Goal: Task Accomplishment & Management: Manage account settings

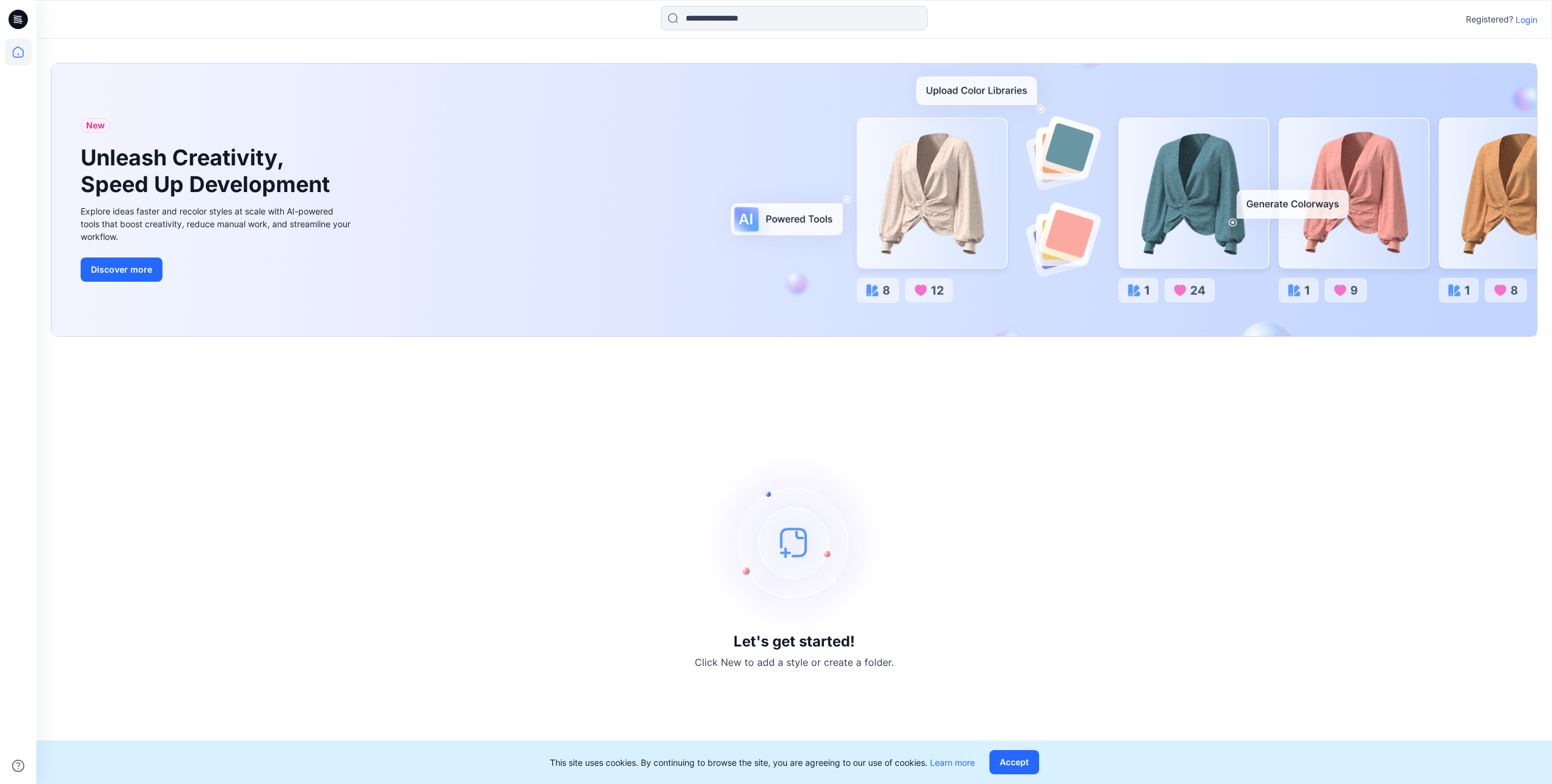
click at [1525, 22] on p "Login" at bounding box center [1527, 19] width 22 height 12
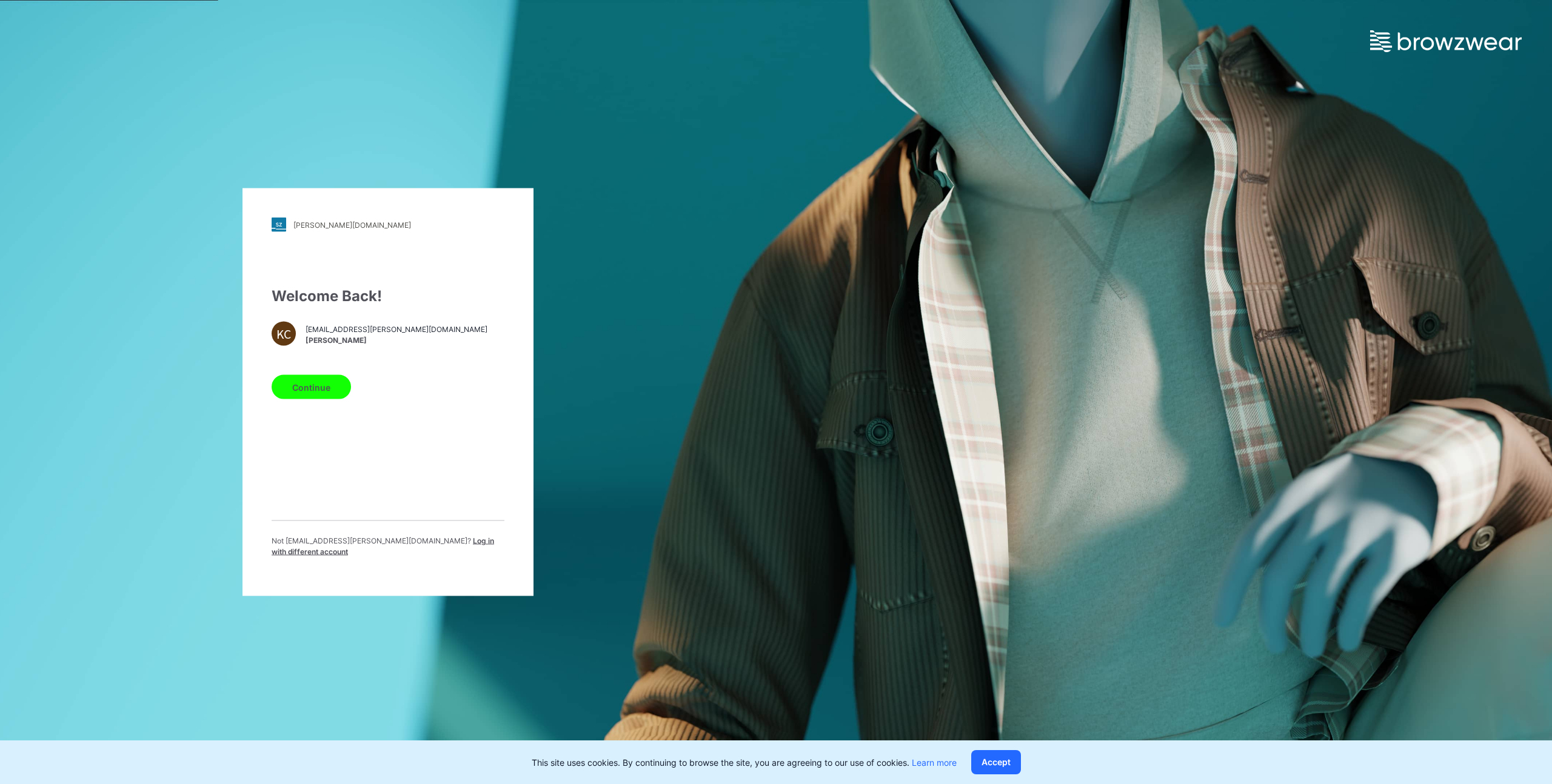
click at [314, 389] on button "Continue" at bounding box center [311, 387] width 80 height 24
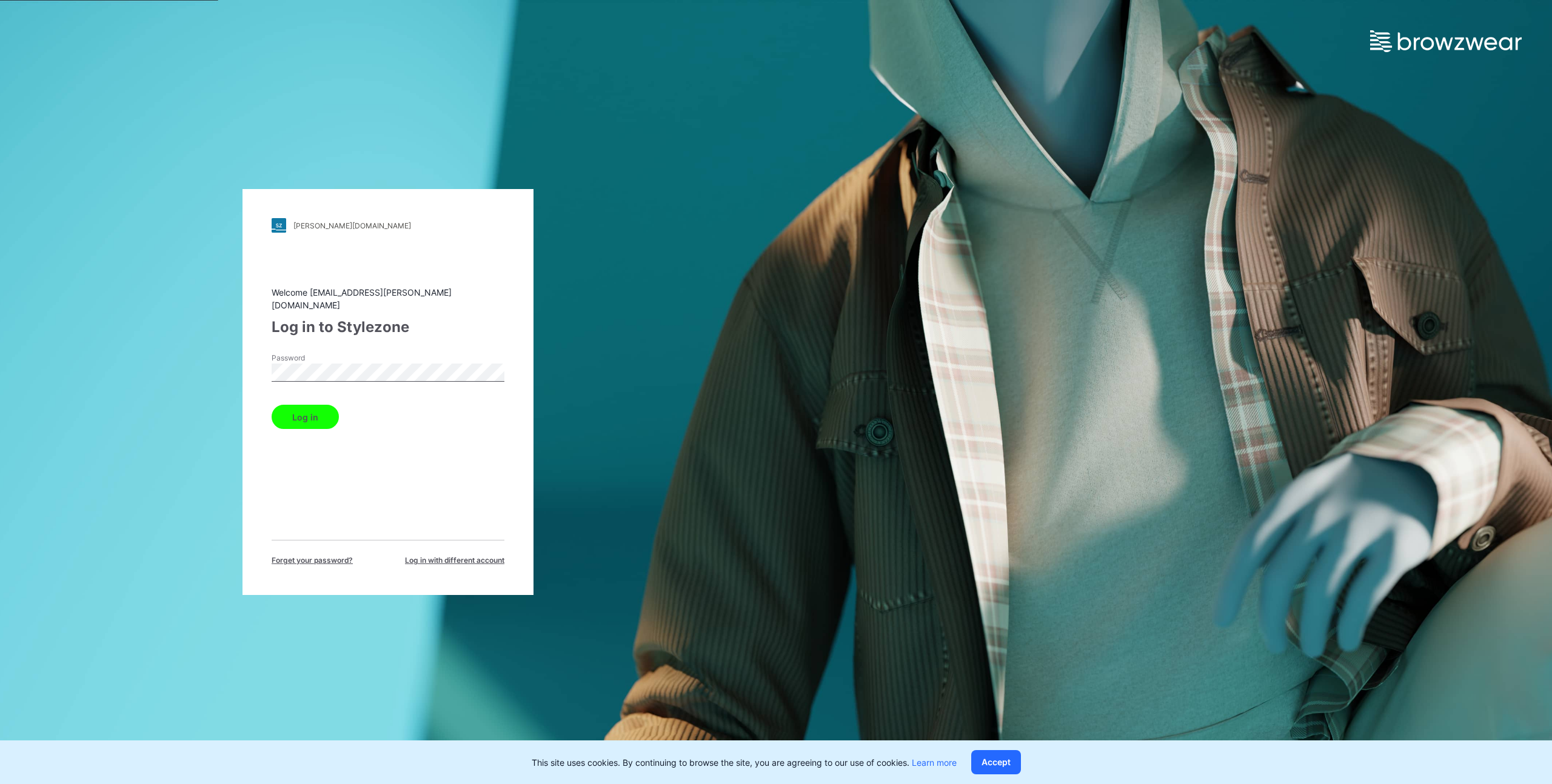
click at [272, 405] on button "Log in" at bounding box center [305, 416] width 67 height 24
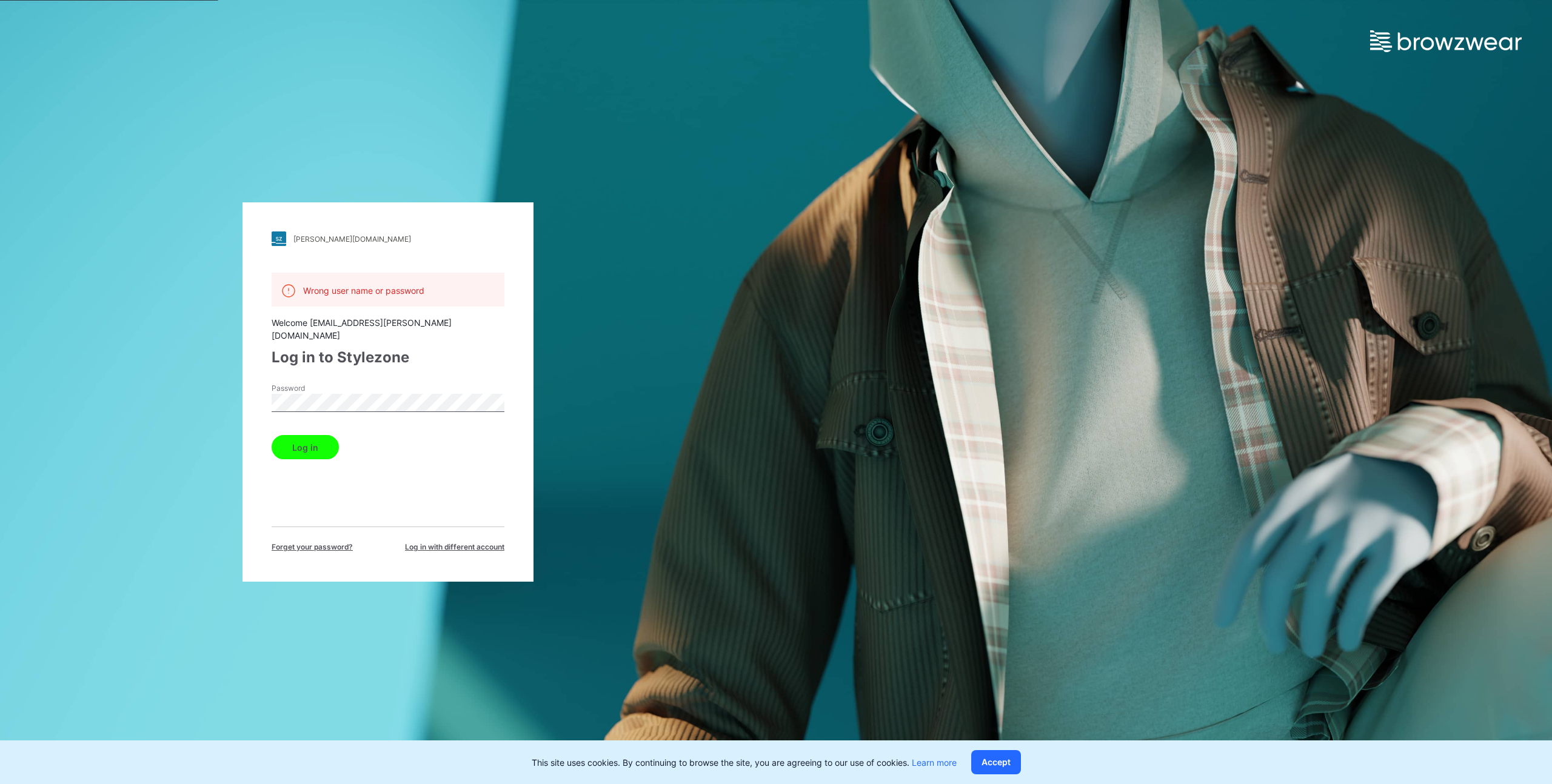
click at [272, 435] on button "Log in" at bounding box center [305, 446] width 67 height 24
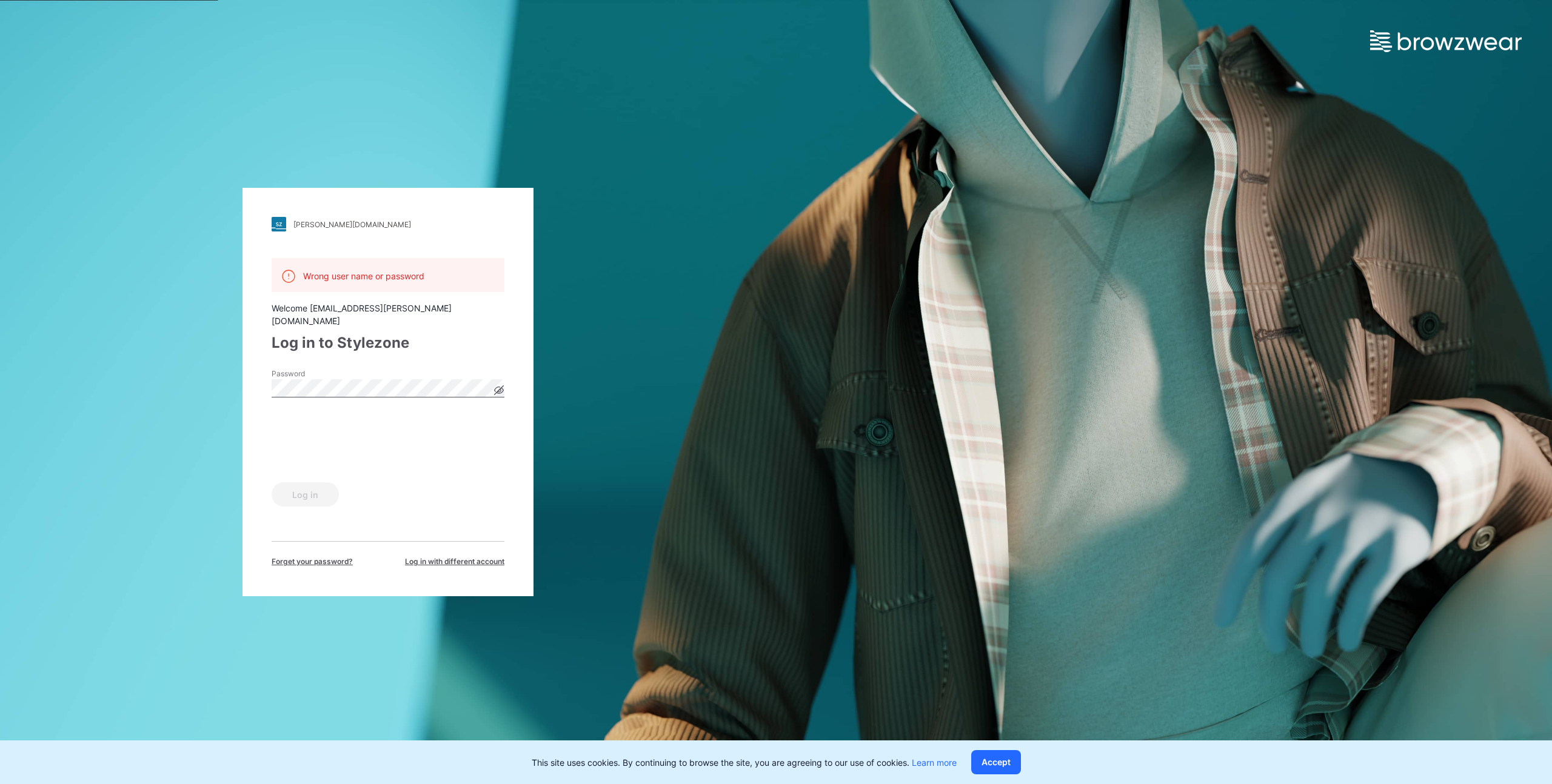
click at [502, 387] on icon at bounding box center [499, 390] width 9 height 7
click at [171, 364] on div "[PERSON_NAME][DOMAIN_NAME] Loading... Wrong user name or password Welcome [PERS…" at bounding box center [388, 392] width 776 height 784
click at [308, 491] on button "Log in" at bounding box center [305, 494] width 67 height 24
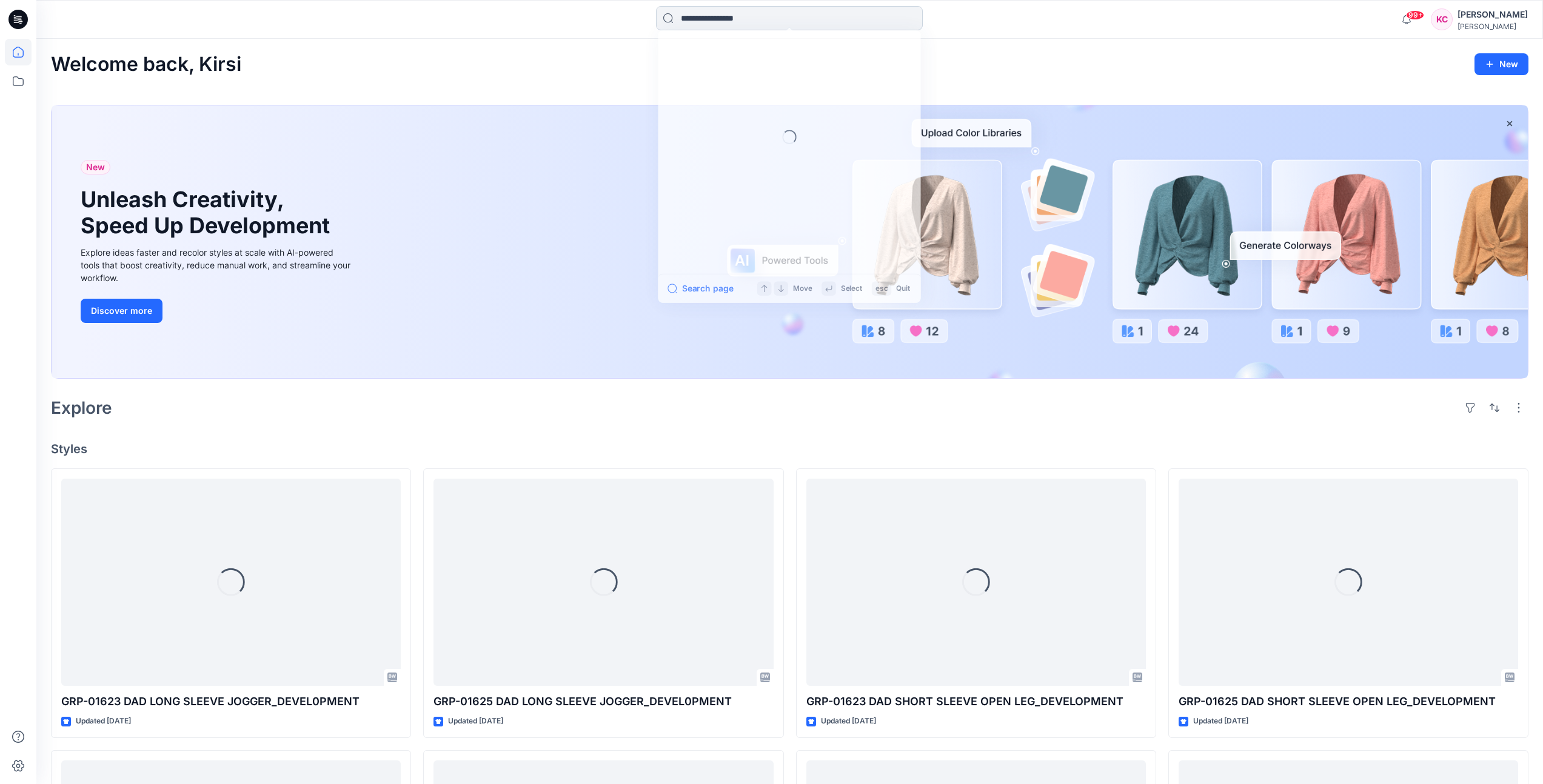
click at [724, 24] on input at bounding box center [789, 18] width 267 height 24
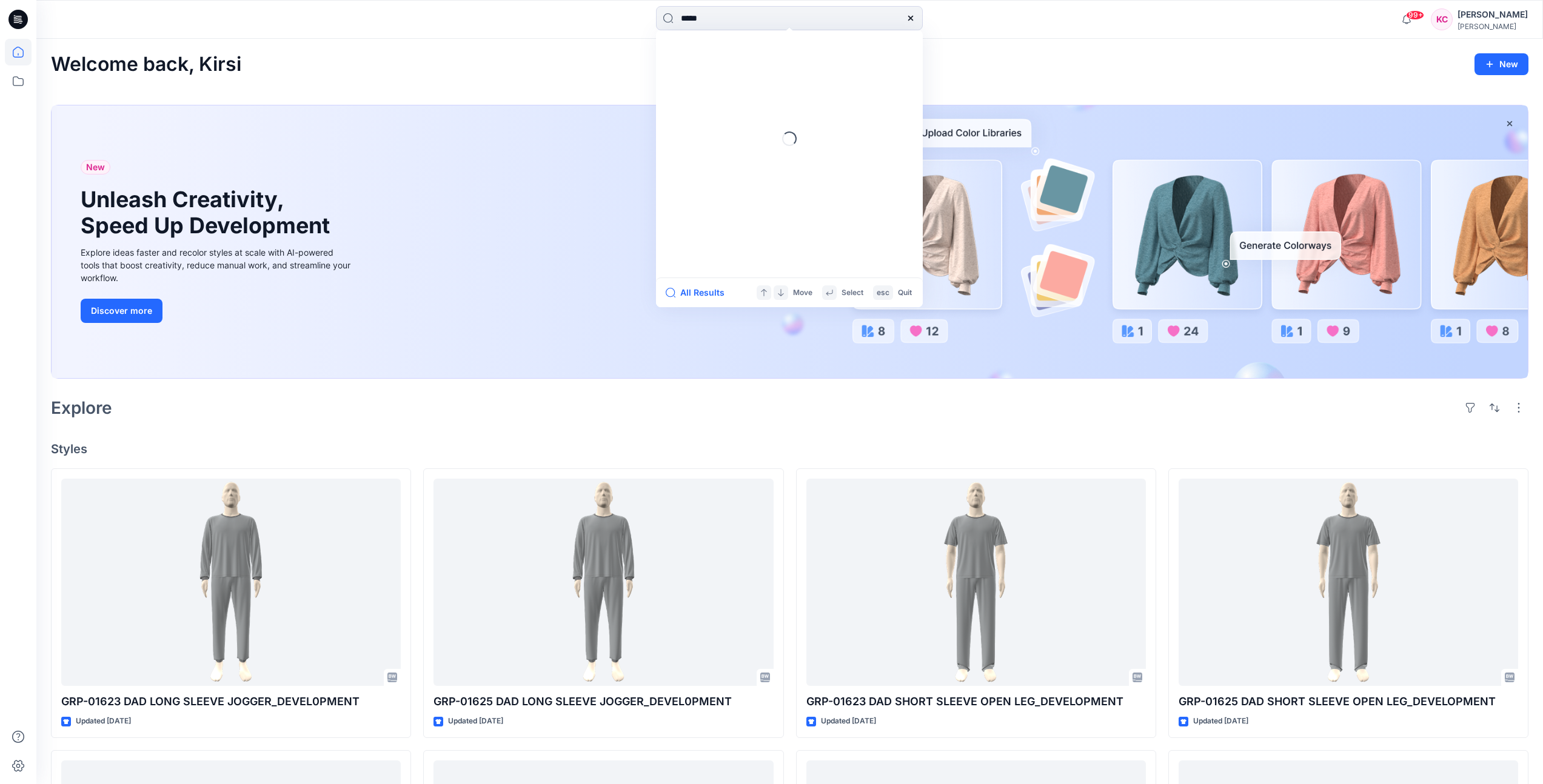
type input "*****"
drag, startPoint x: 909, startPoint y: 16, endPoint x: 860, endPoint y: 18, distance: 49.0
click at [909, 16] on icon at bounding box center [910, 18] width 5 height 5
click at [735, 18] on input at bounding box center [789, 18] width 267 height 24
type input "*****"
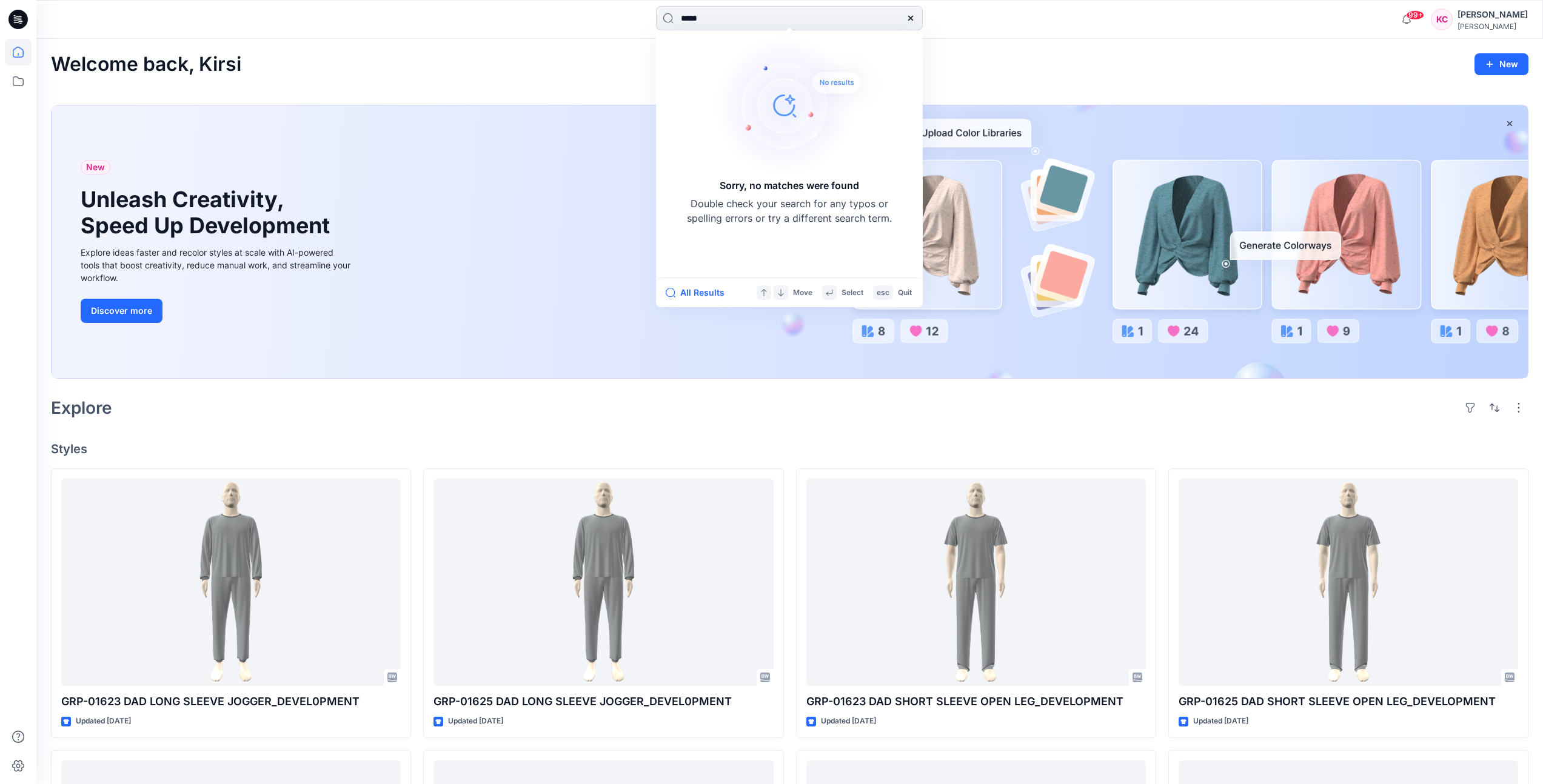
click at [915, 14] on icon at bounding box center [910, 18] width 10 height 10
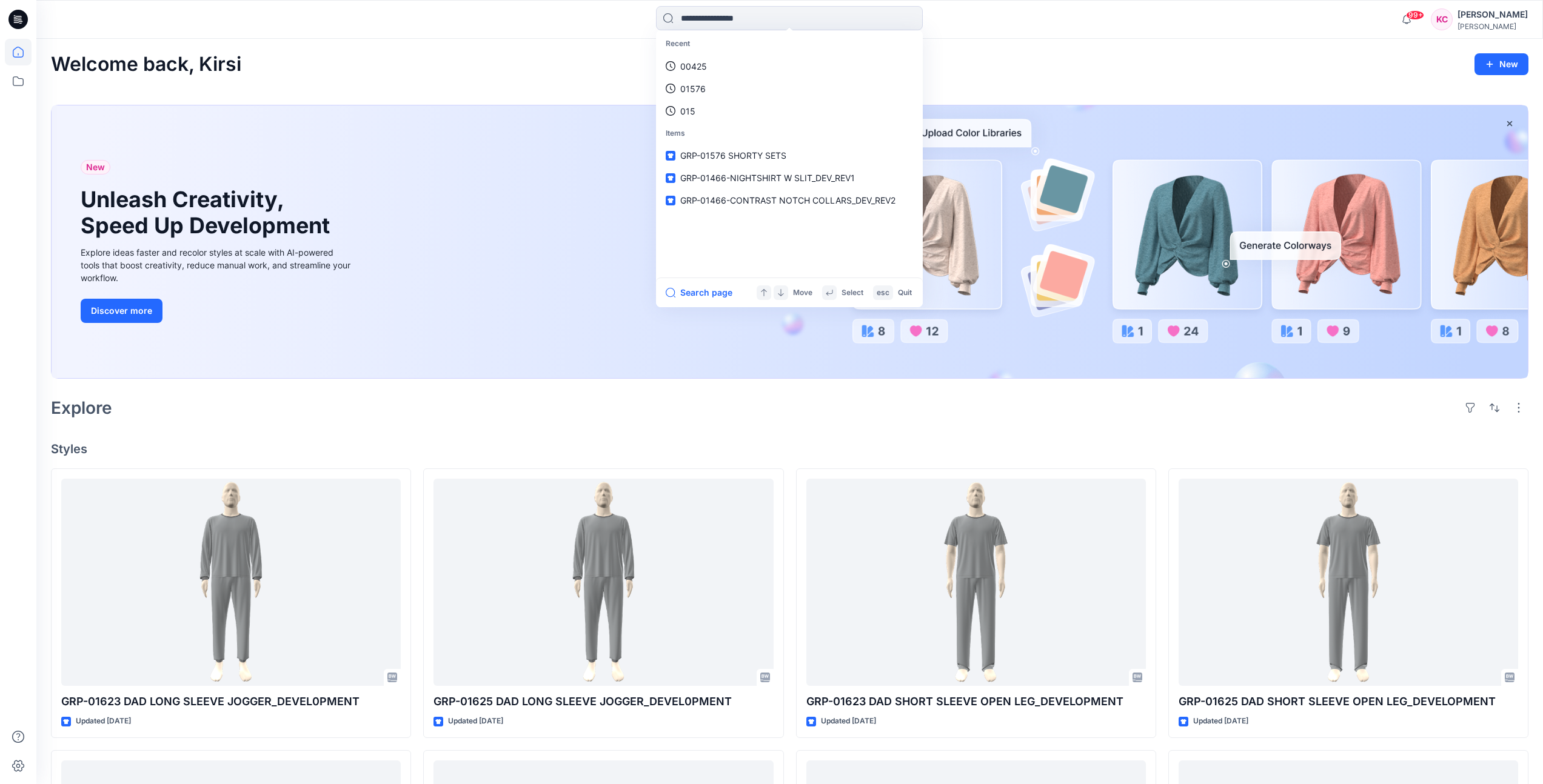
click at [1001, 39] on div "Welcome back, Kirsi New New Unleash Creativity, Speed Up Development Explore id…" at bounding box center [790, 699] width 1507 height 1321
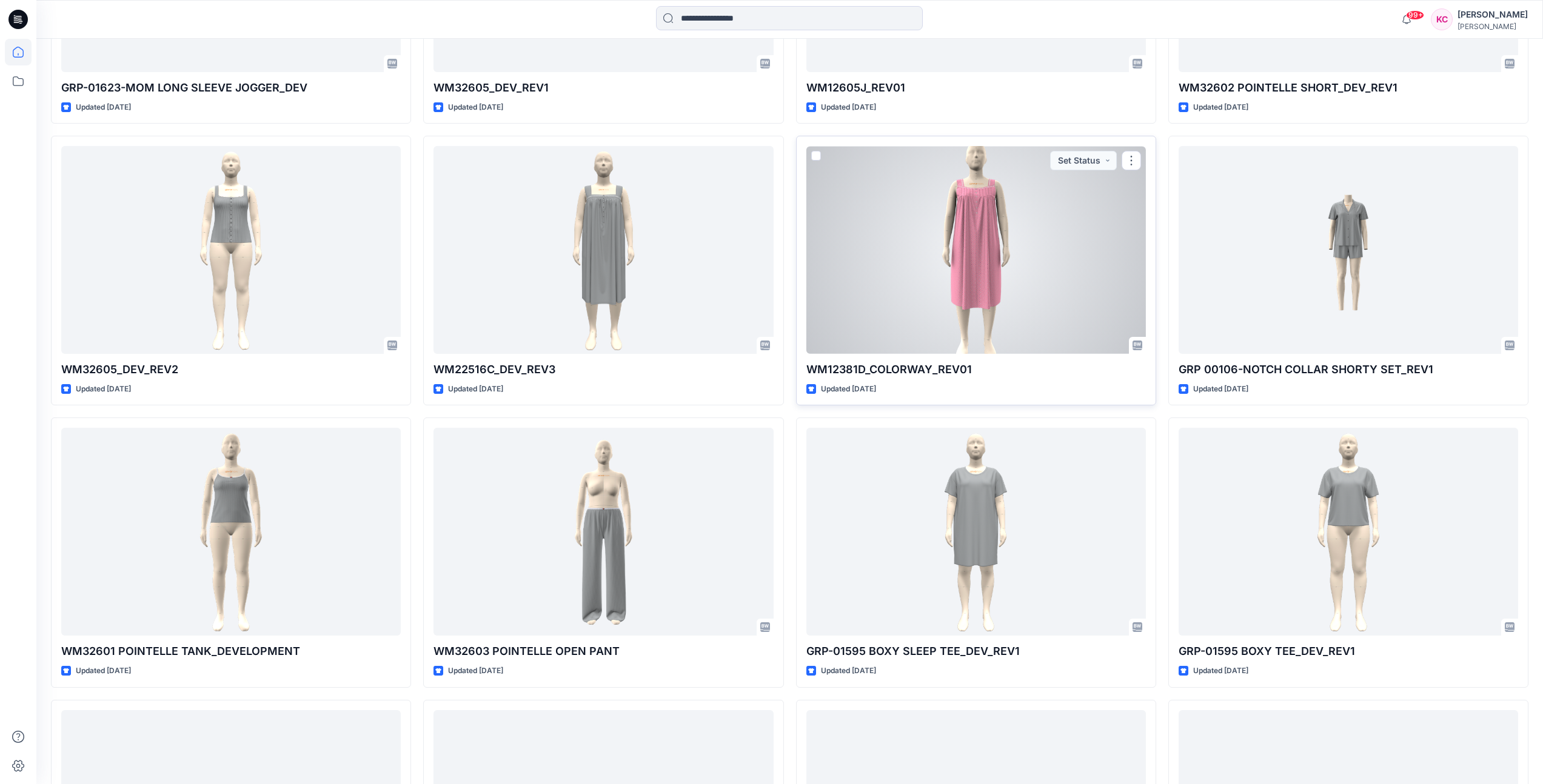
scroll to position [1180, 0]
